Goal: Book appointment/travel/reservation

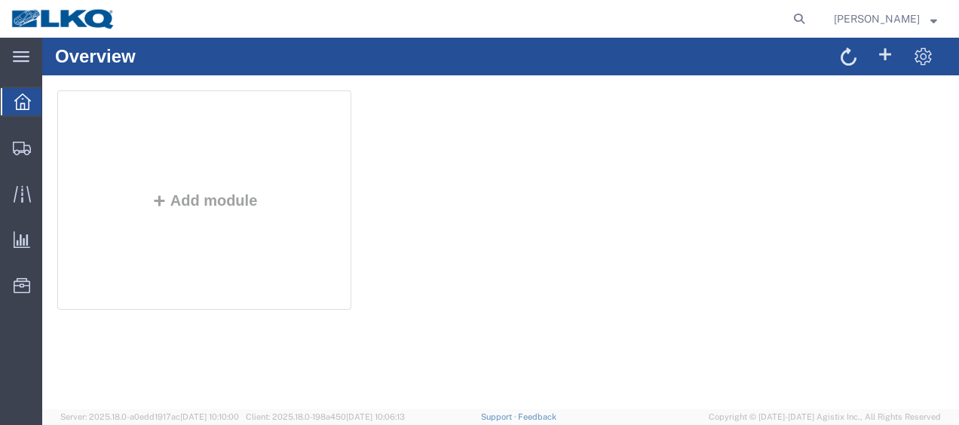
click at [190, 0] on html "main_menu Created with Sketch. Collapse Menu Overview Shipments Shipment Manage…" at bounding box center [479, 212] width 959 height 425
click at [0, 0] on span "Location Appointment" at bounding box center [0, 0] width 0 height 0
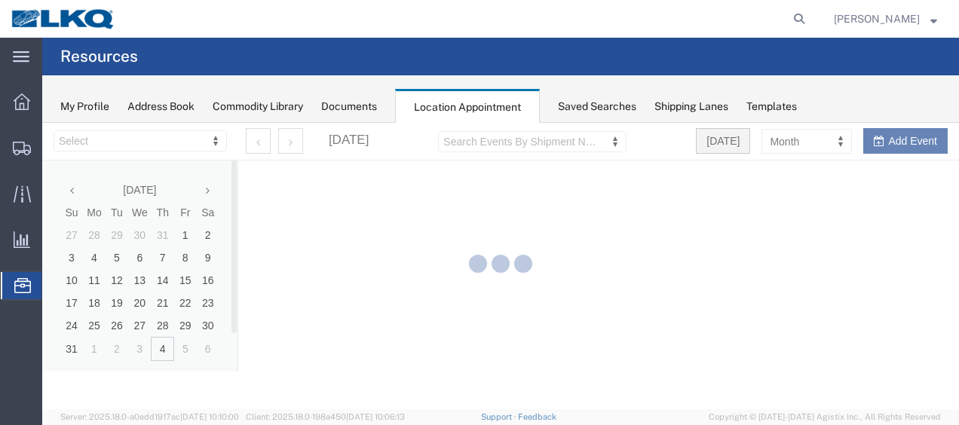
select select "27578"
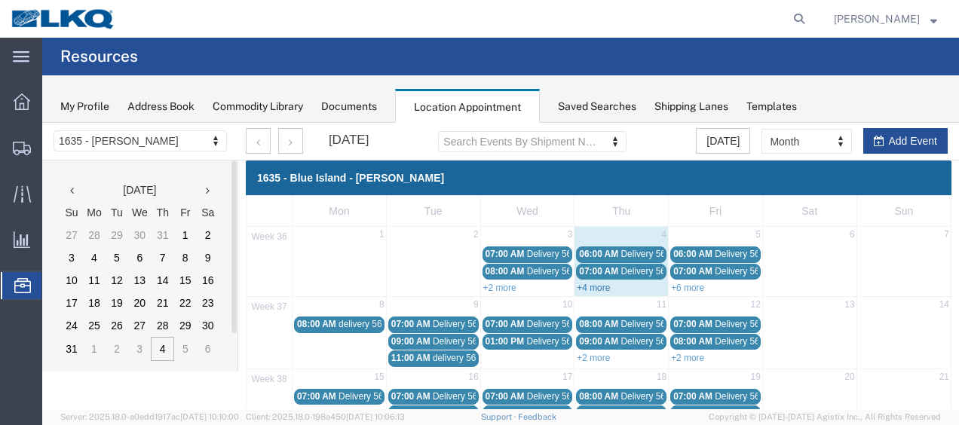
click at [587, 283] on link "+4 more" at bounding box center [593, 288] width 33 height 11
click at [268, 297] on td "37" at bounding box center [270, 306] width 46 height 19
